Goal: Find specific page/section: Find specific page/section

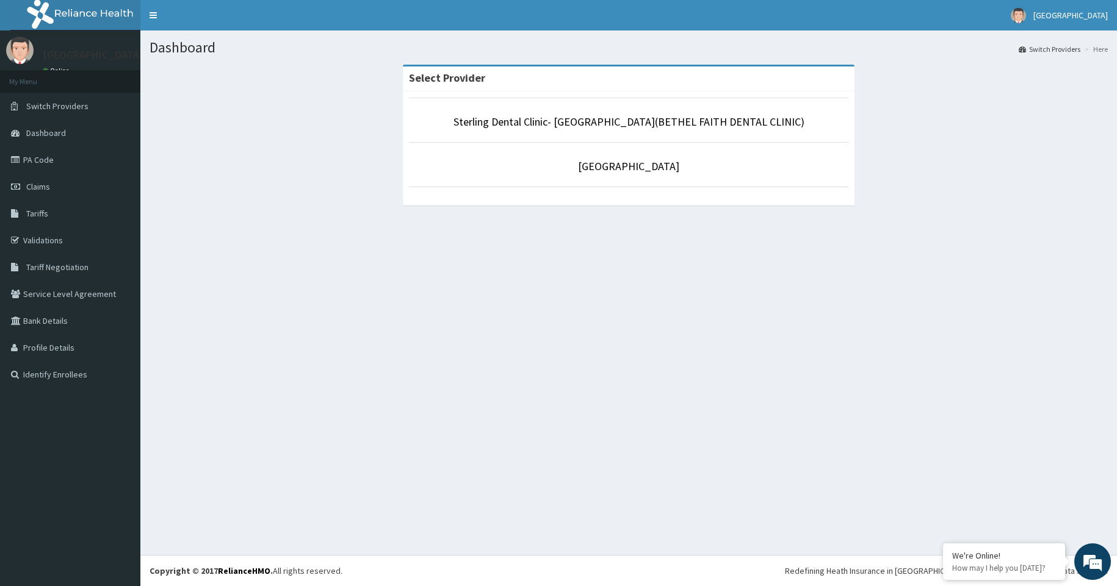
click at [583, 175] on p "[GEOGRAPHIC_DATA]" at bounding box center [628, 167] width 439 height 16
click at [585, 168] on link "[GEOGRAPHIC_DATA]" at bounding box center [628, 166] width 101 height 14
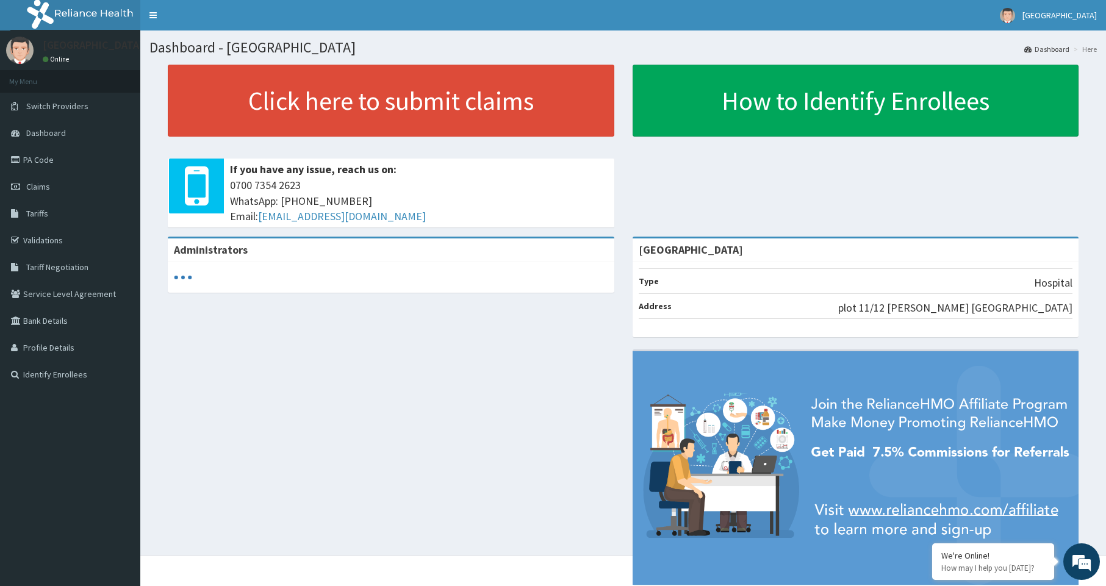
click at [43, 238] on link "Validations" at bounding box center [70, 240] width 140 height 27
